Goal: Navigation & Orientation: Go to known website

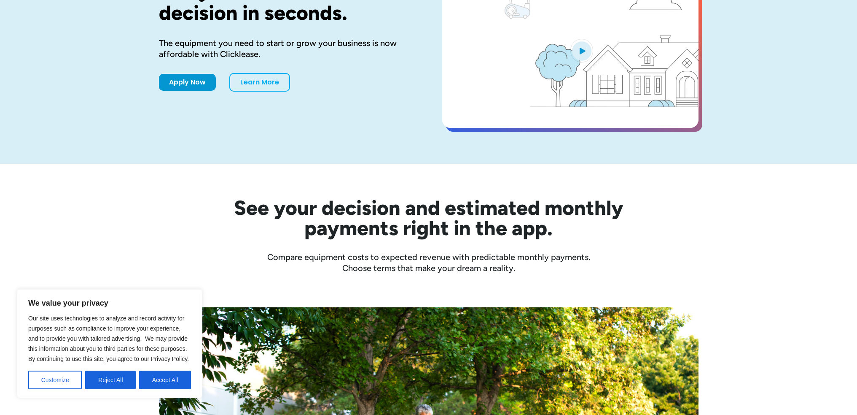
scroll to position [127, 0]
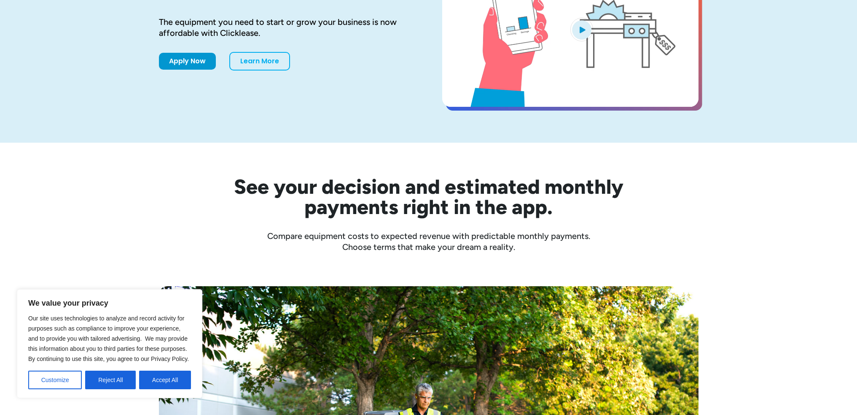
drag, startPoint x: 171, startPoint y: 383, endPoint x: 219, endPoint y: 374, distance: 48.5
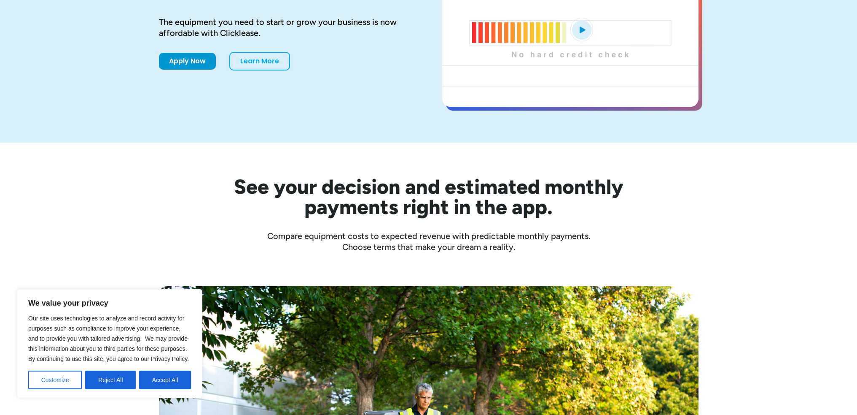
click at [171, 383] on button "Accept All" at bounding box center [165, 379] width 52 height 19
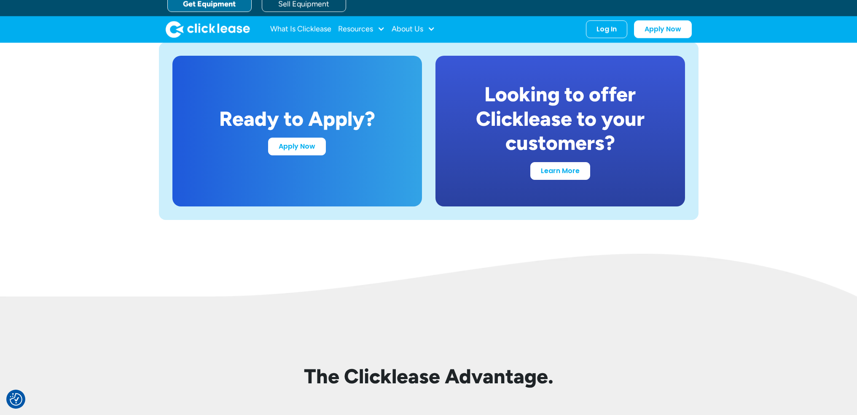
scroll to position [1434, 0]
